Goal: Information Seeking & Learning: Learn about a topic

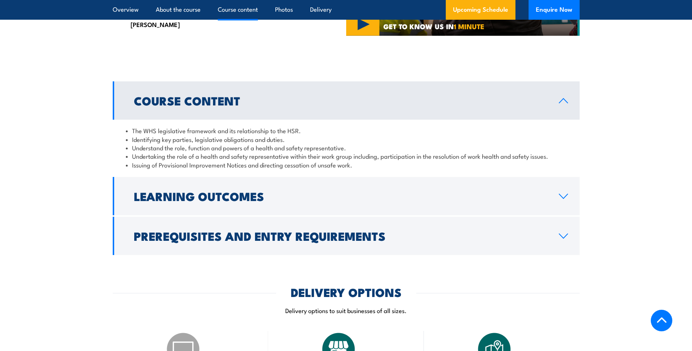
scroll to position [729, 0]
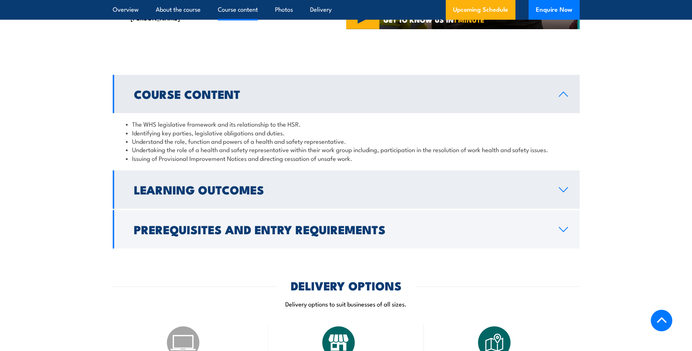
click at [205, 194] on h2 "Learning Outcomes" at bounding box center [340, 189] width 413 height 10
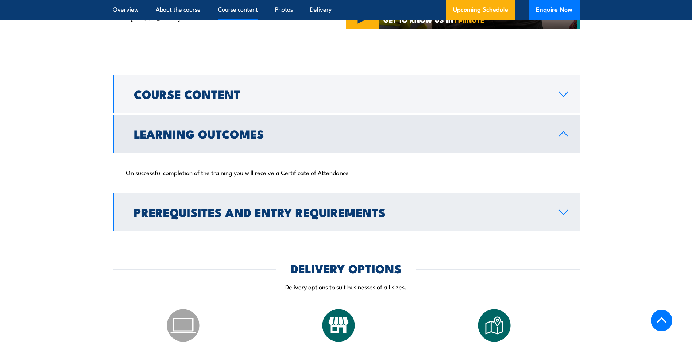
click at [216, 217] on h2 "Prerequisites and Entry Requirements" at bounding box center [340, 212] width 413 height 10
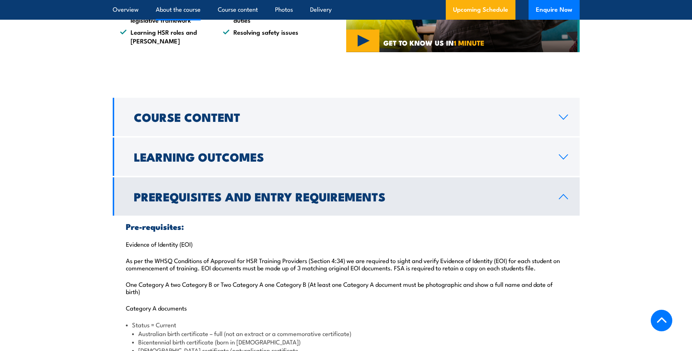
scroll to position [620, 0]
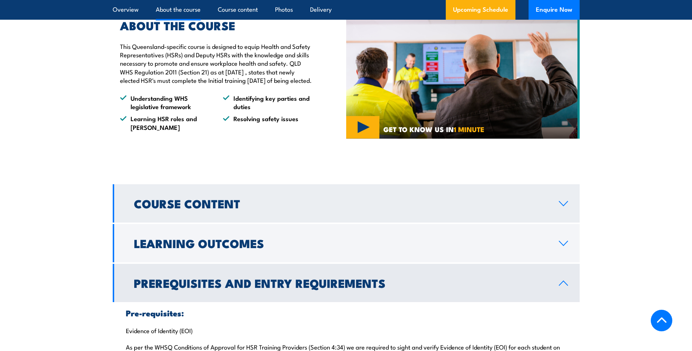
click at [197, 208] on h2 "Course Content" at bounding box center [340, 203] width 413 height 10
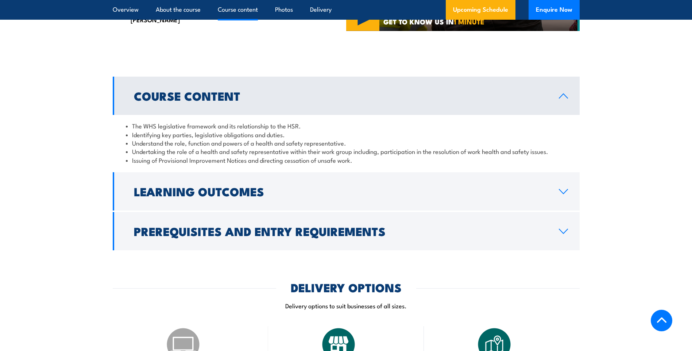
scroll to position [729, 0]
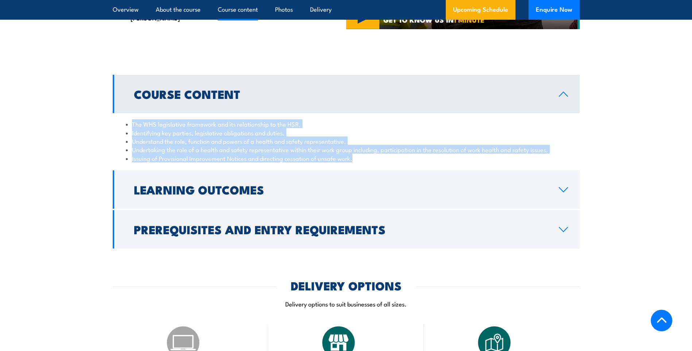
drag, startPoint x: 133, startPoint y: 130, endPoint x: 359, endPoint y: 161, distance: 228.3
click at [360, 162] on ul "The WHS legislative framework and its relationship to the HSR. Identifying key …" at bounding box center [346, 141] width 441 height 43
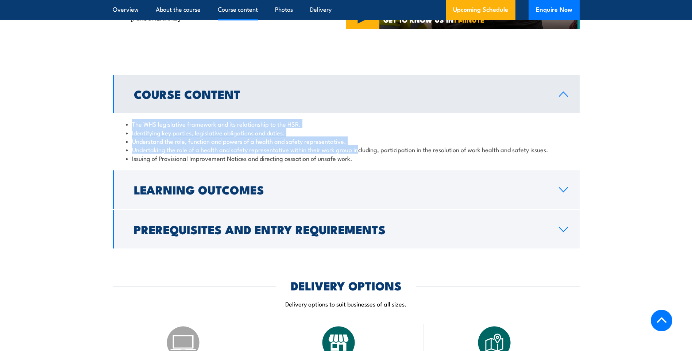
click at [108, 158] on section "Course Content The WHS legislative framework and its relationship to the HSR. I…" at bounding box center [346, 162] width 692 height 174
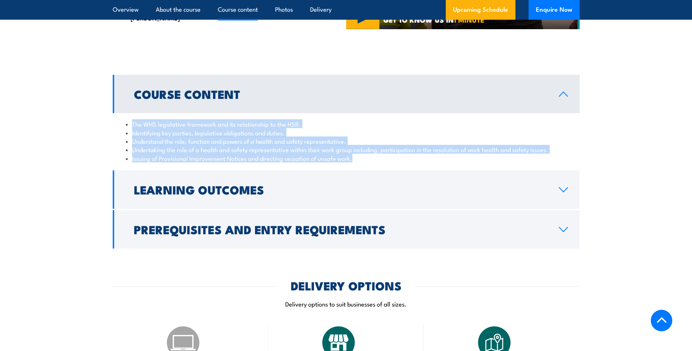
drag, startPoint x: 132, startPoint y: 130, endPoint x: 357, endPoint y: 166, distance: 228.2
click at [357, 162] on ul "The WHS legislative framework and its relationship to the HSR. Identifying key …" at bounding box center [346, 141] width 441 height 43
drag, startPoint x: 357, startPoint y: 166, endPoint x: 328, endPoint y: 160, distance: 30.4
copy ul "The WHS legislative framework and its relationship to the HSR. Identifying key …"
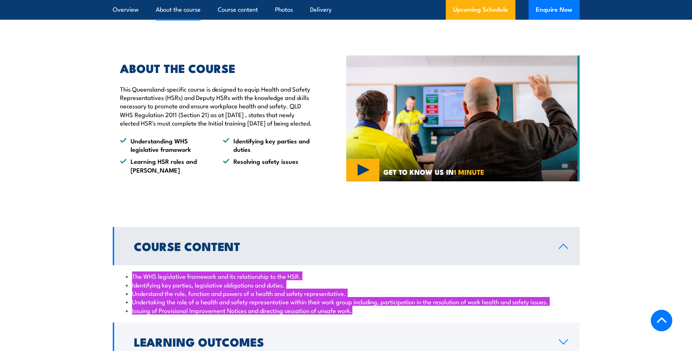
scroll to position [511, 0]
